Goal: Obtain resource: Obtain resource

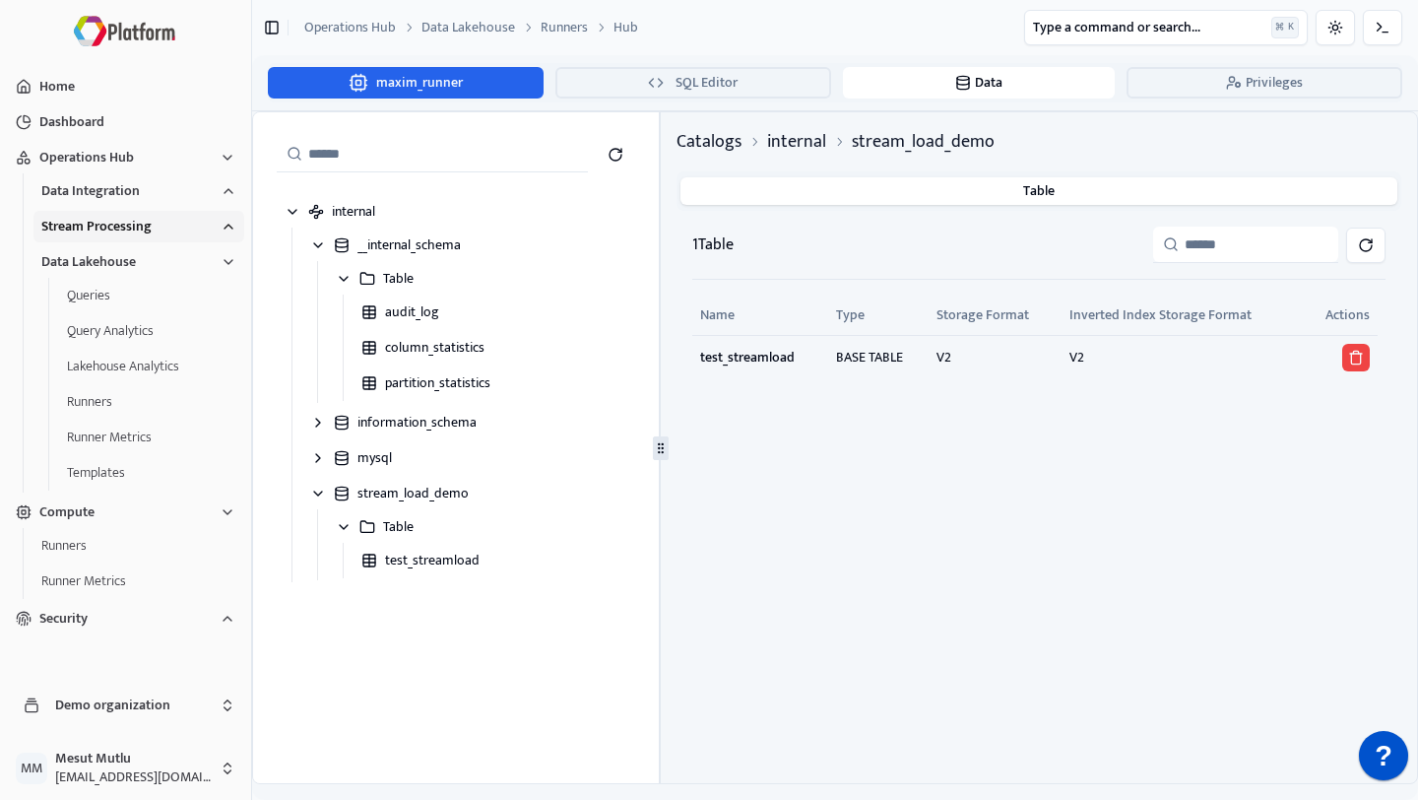
click at [156, 216] on button "Stream Processing" at bounding box center [138, 227] width 211 height 32
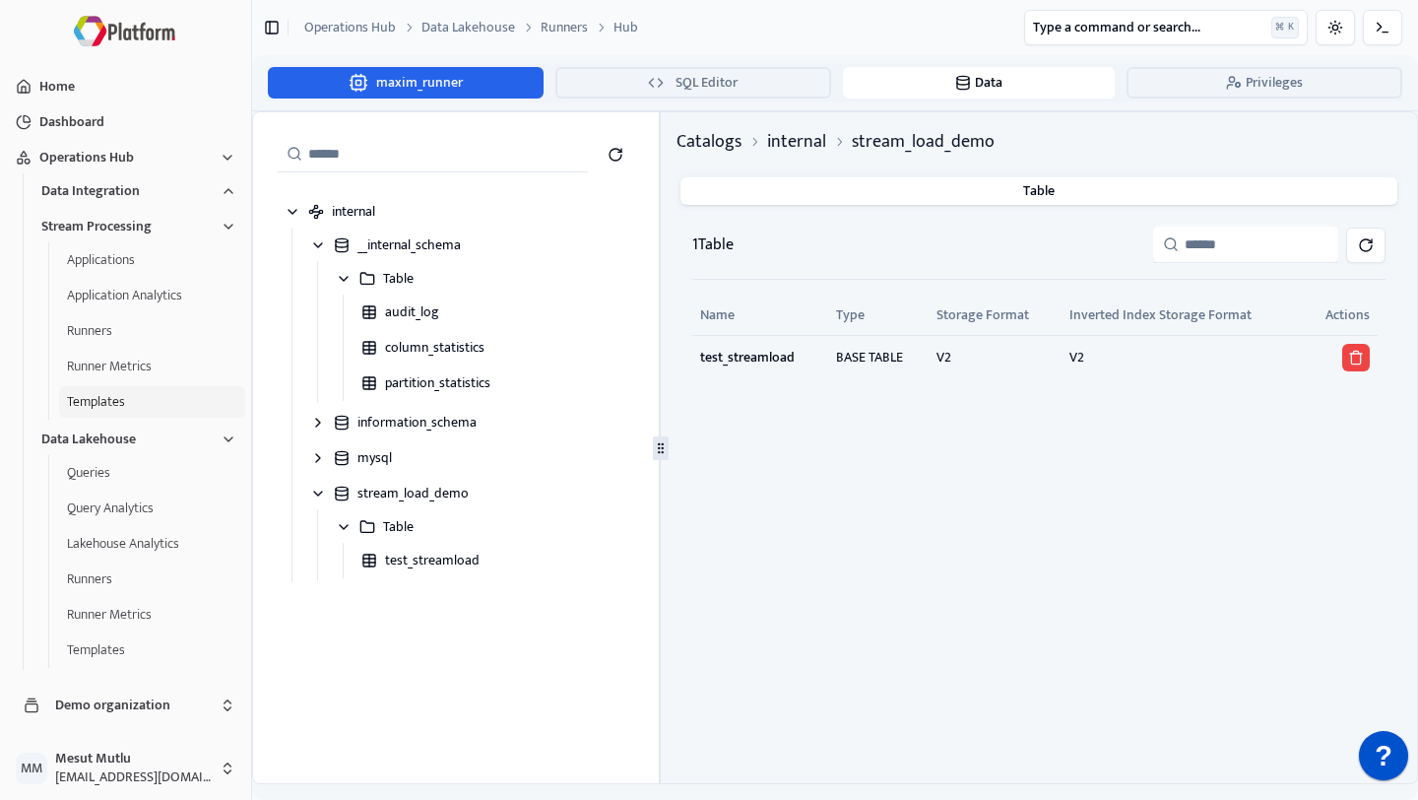
click at [116, 410] on button "Templates" at bounding box center [152, 402] width 186 height 32
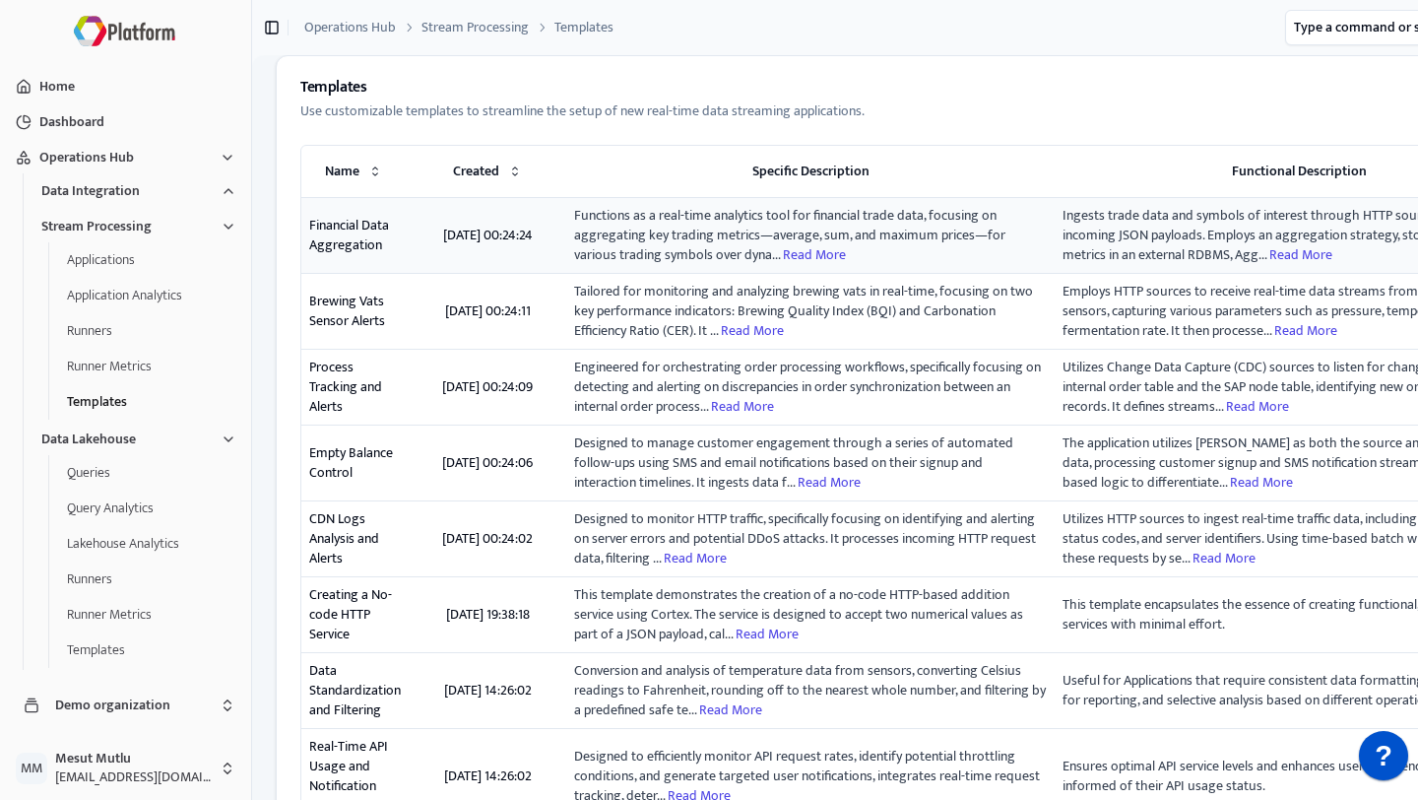
scroll to position [1, 0]
click at [406, 253] on td "Financial Data Aggregation" at bounding box center [354, 235] width 107 height 76
click at [419, 245] on td "[DATE] 00:24:24" at bounding box center [488, 235] width 158 height 76
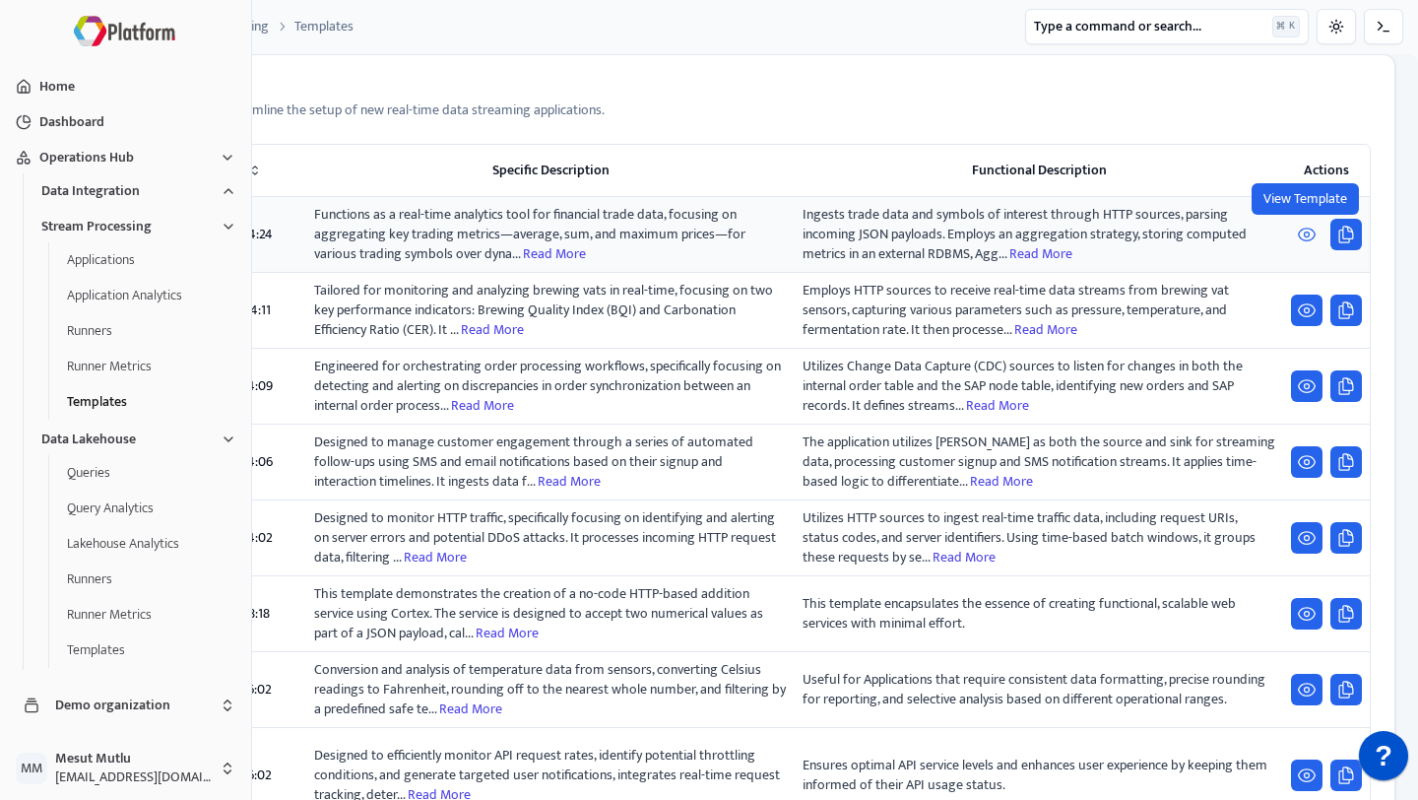
click at [1304, 228] on icon "button" at bounding box center [1307, 235] width 20 height 20
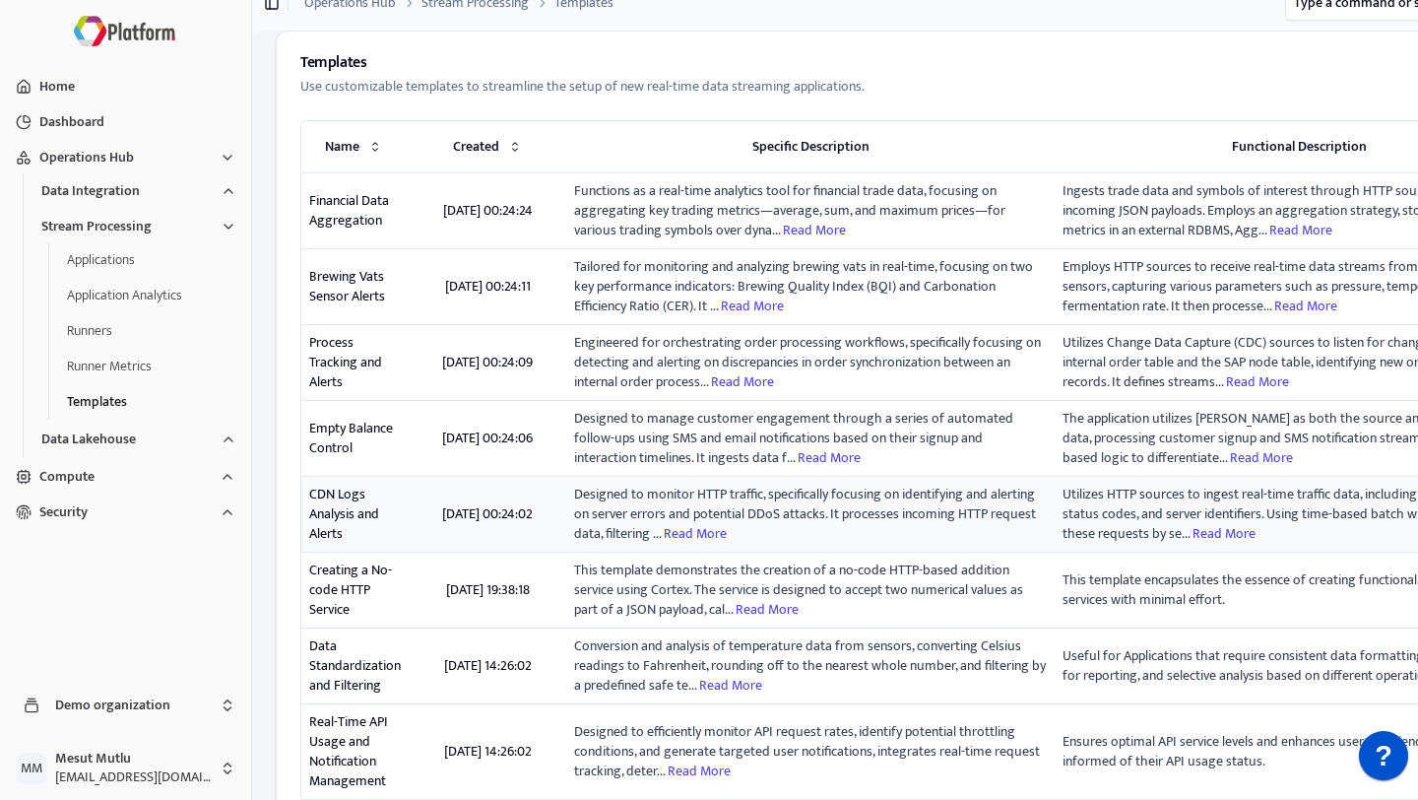
scroll to position [26, 0]
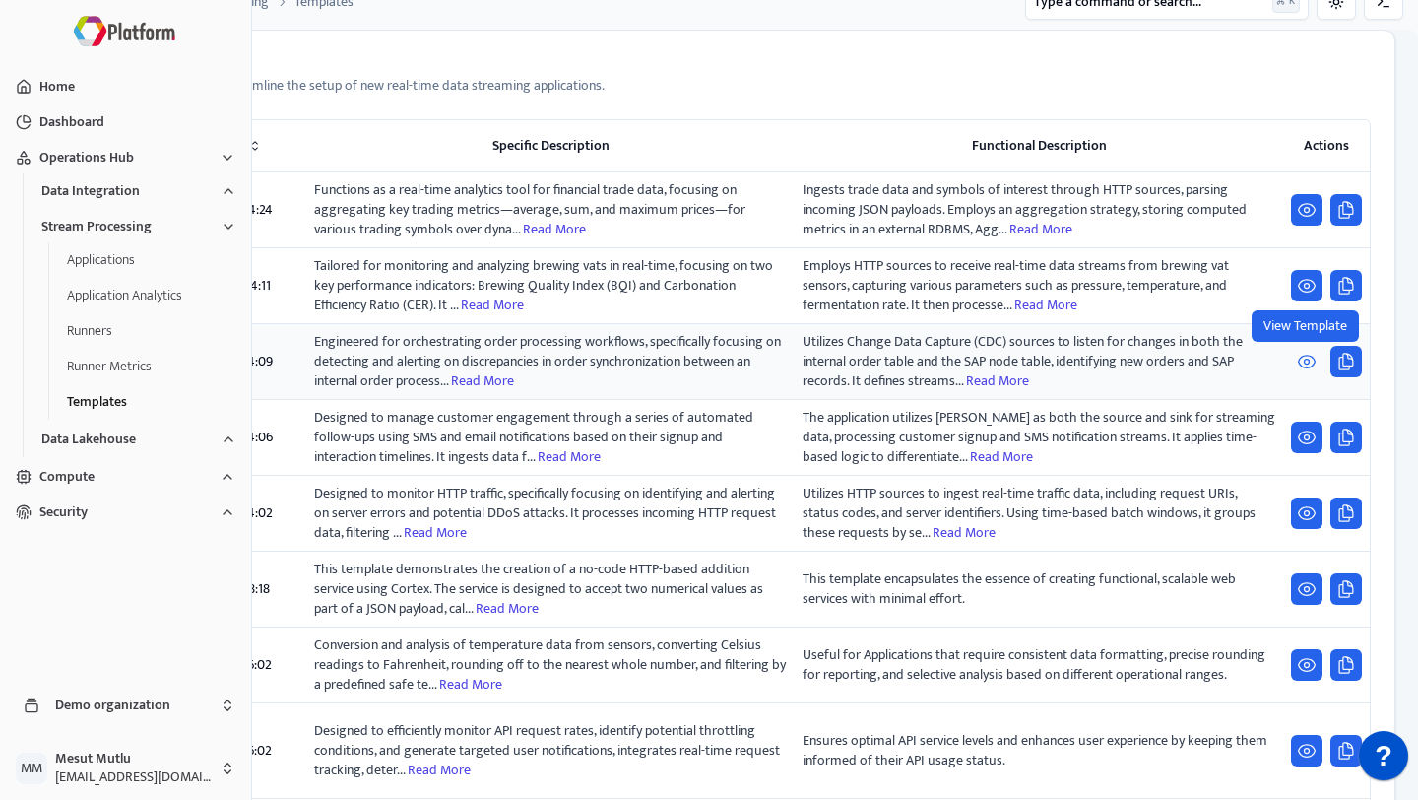
click at [1299, 357] on icon "button" at bounding box center [1307, 361] width 17 height 13
